Goal: Task Accomplishment & Management: Manage account settings

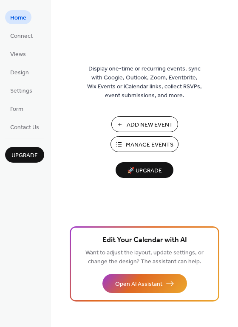
click at [132, 142] on span "Manage Events" at bounding box center [150, 145] width 48 height 9
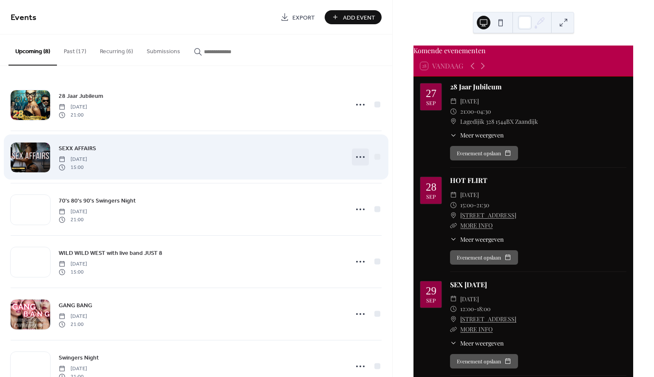
click at [360, 157] on icon at bounding box center [361, 157] width 14 height 14
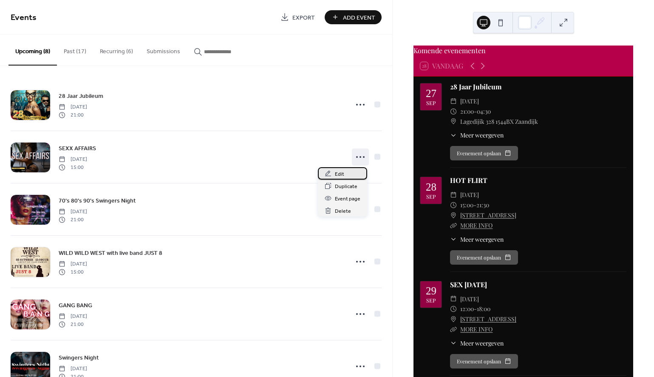
click at [338, 174] on span "Edit" at bounding box center [339, 174] width 9 height 9
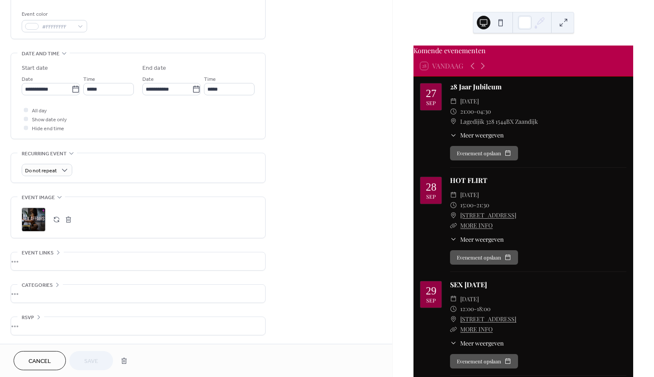
scroll to position [227, 0]
click at [30, 220] on div ";" at bounding box center [34, 219] width 24 height 24
click at [92, 361] on span "Save" at bounding box center [91, 361] width 14 height 9
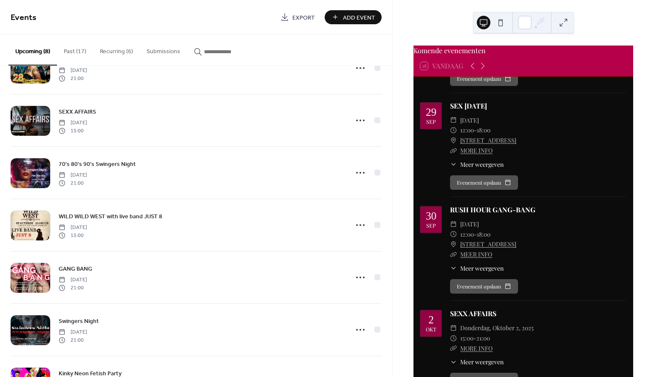
scroll to position [185, 0]
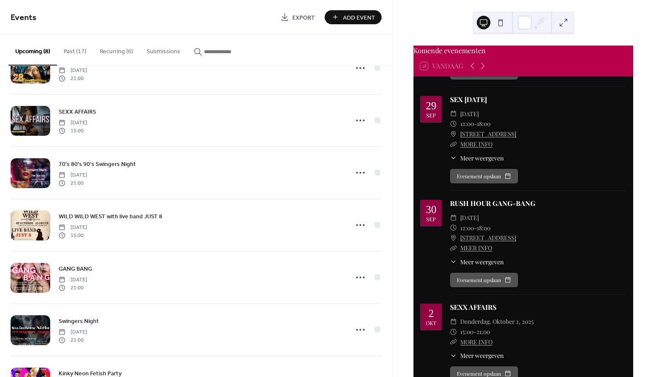
click at [39, 51] on button "Upcoming (8)" at bounding box center [33, 49] width 48 height 31
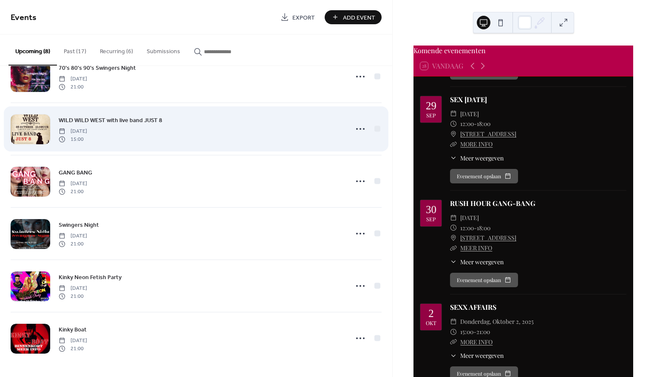
scroll to position [133, 0]
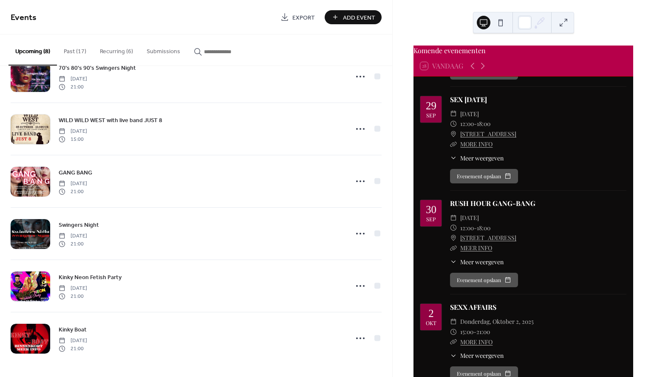
click at [115, 51] on button "Recurring (6)" at bounding box center [116, 49] width 47 height 30
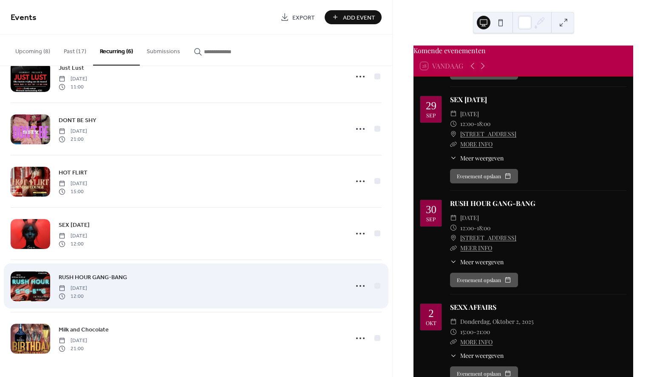
scroll to position [28, 0]
click at [355, 287] on icon at bounding box center [361, 286] width 14 height 14
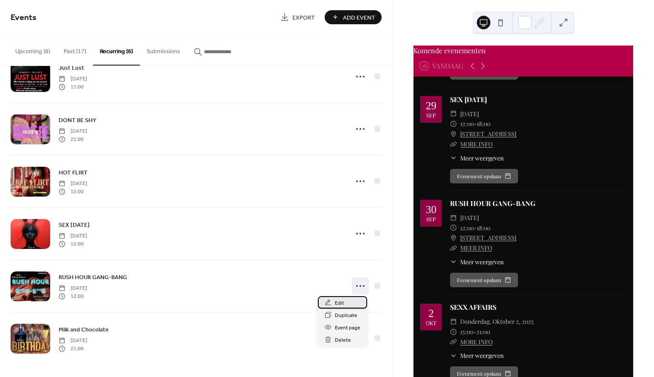
click at [340, 301] on span "Edit" at bounding box center [339, 302] width 9 height 9
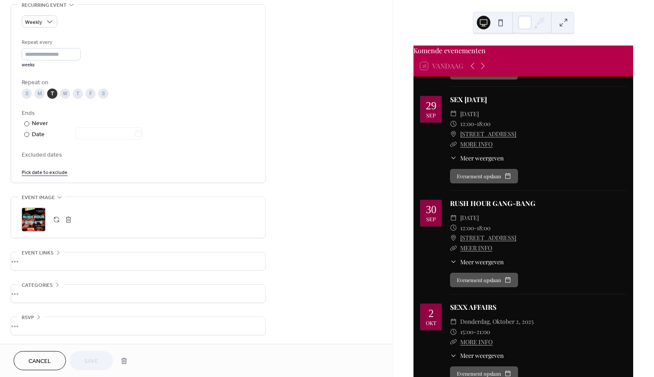
scroll to position [377, 0]
click at [32, 214] on div ";" at bounding box center [34, 219] width 24 height 24
click at [91, 361] on span "Save" at bounding box center [91, 361] width 14 height 9
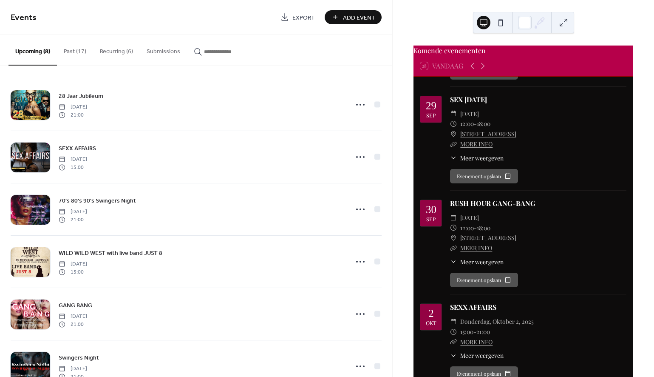
click at [116, 49] on button "Recurring (6)" at bounding box center [116, 49] width 47 height 30
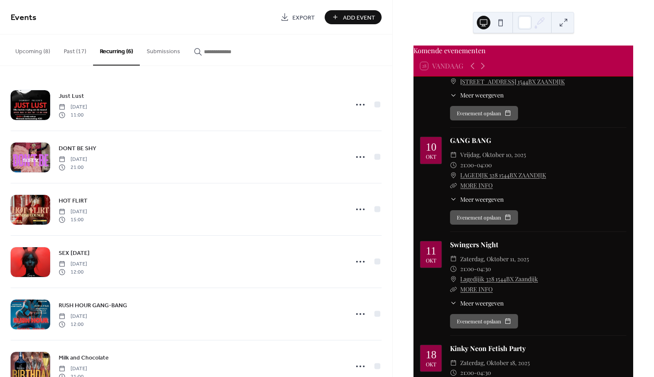
scroll to position [744, 0]
